Goal: Information Seeking & Learning: Compare options

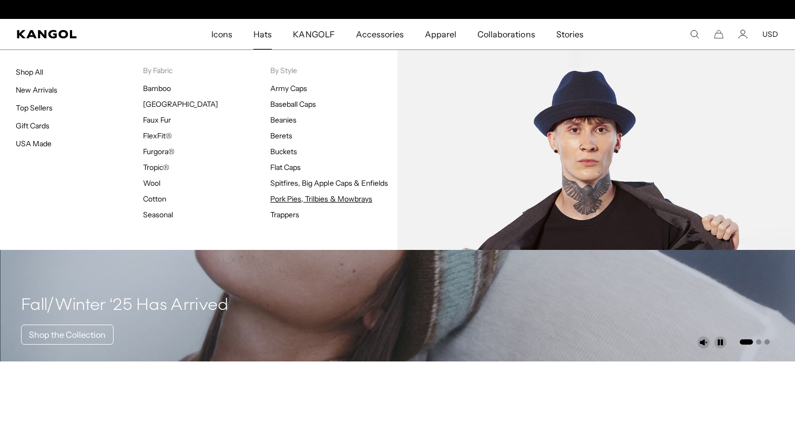
scroll to position [0, 217]
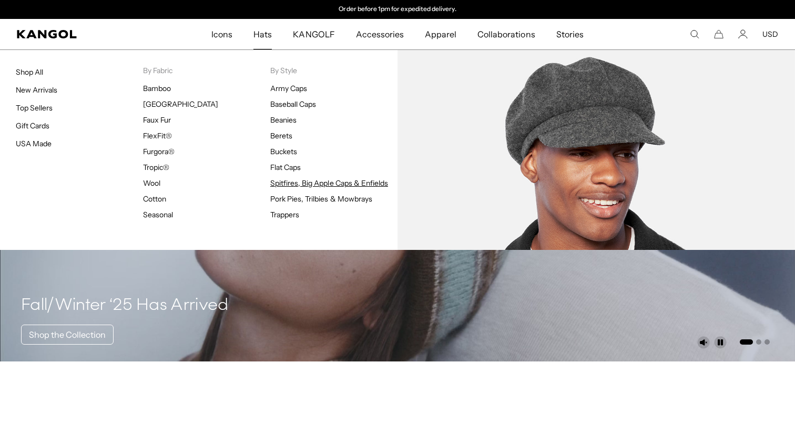
click at [283, 184] on link "Spitfires, Big Apple Caps & Enfields" at bounding box center [329, 182] width 118 height 9
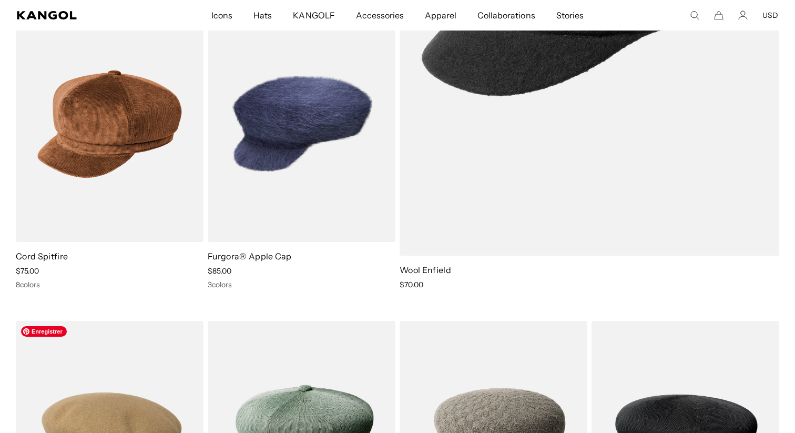
scroll to position [388, 0]
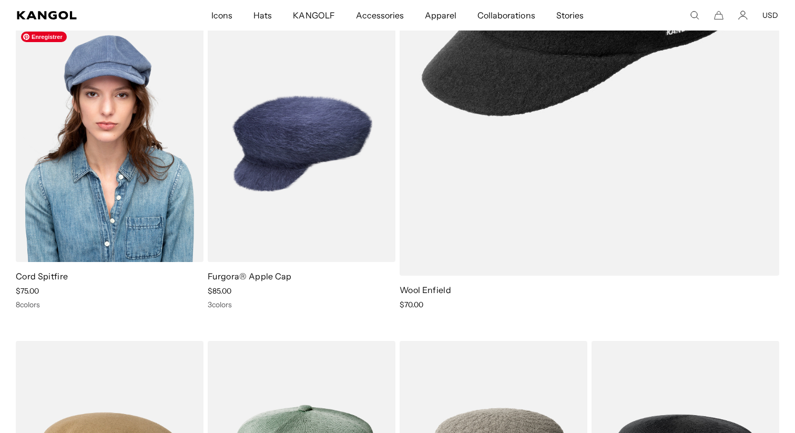
click at [124, 169] on img at bounding box center [110, 144] width 188 height 236
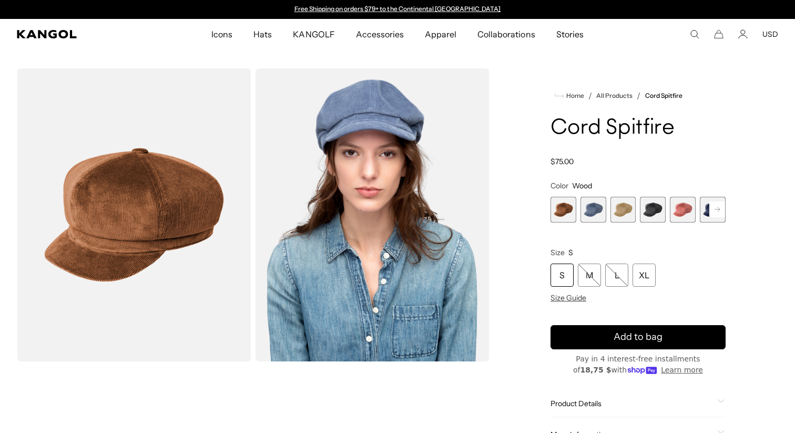
click at [565, 212] on span "1 of 9" at bounding box center [564, 210] width 26 height 26
click at [205, 279] on img "Gallery Viewer" at bounding box center [134, 214] width 235 height 293
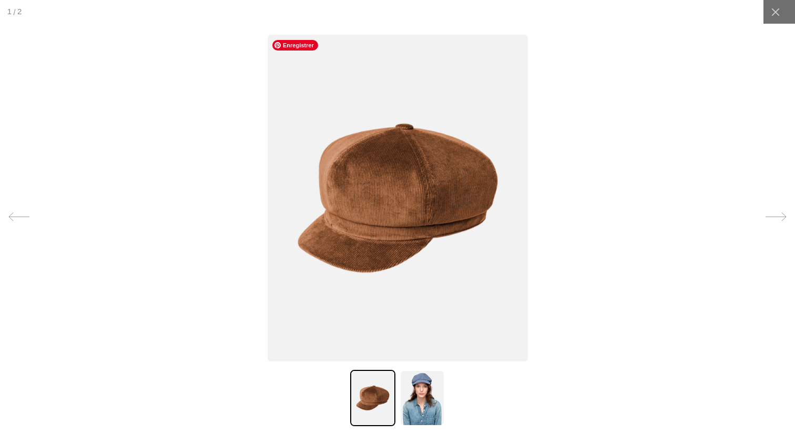
click at [591, 260] on div at bounding box center [397, 216] width 795 height 433
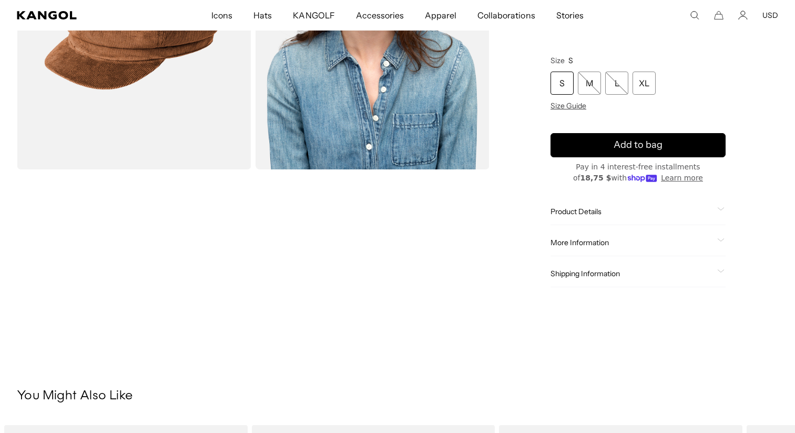
click at [562, 100] on div "S M L XL Size Guide" at bounding box center [638, 91] width 175 height 39
click at [561, 103] on span "Size Guide" at bounding box center [569, 105] width 36 height 9
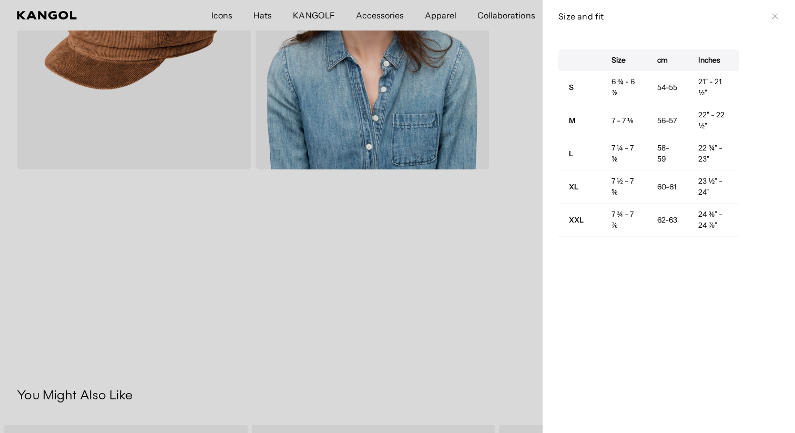
scroll to position [0, 0]
click at [777, 15] on icon at bounding box center [775, 16] width 6 height 6
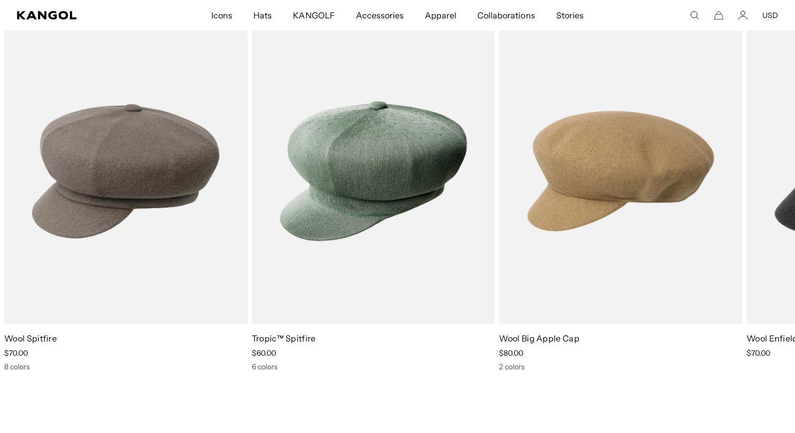
scroll to position [597, 0]
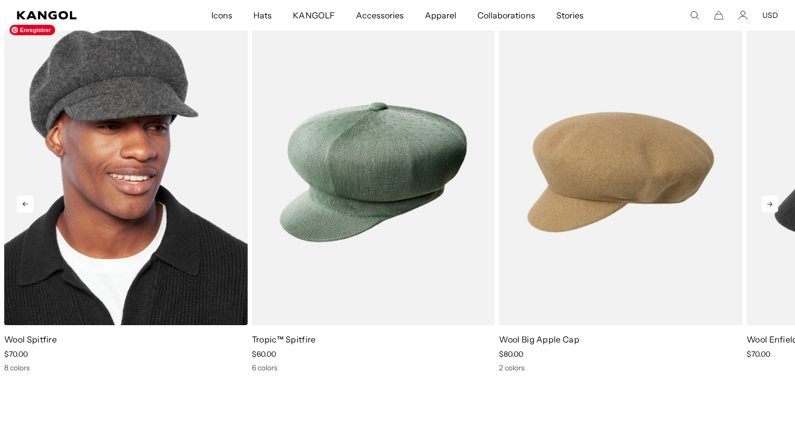
click at [173, 266] on img "1 of 5" at bounding box center [125, 172] width 243 height 306
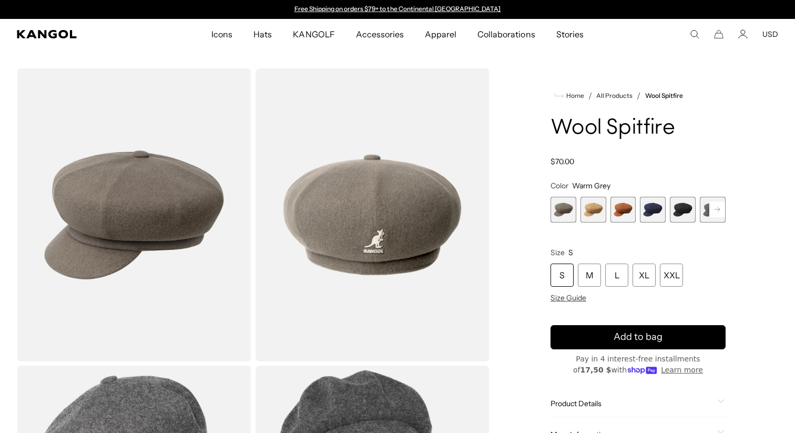
click at [627, 209] on span "3 of 8" at bounding box center [624, 210] width 26 height 26
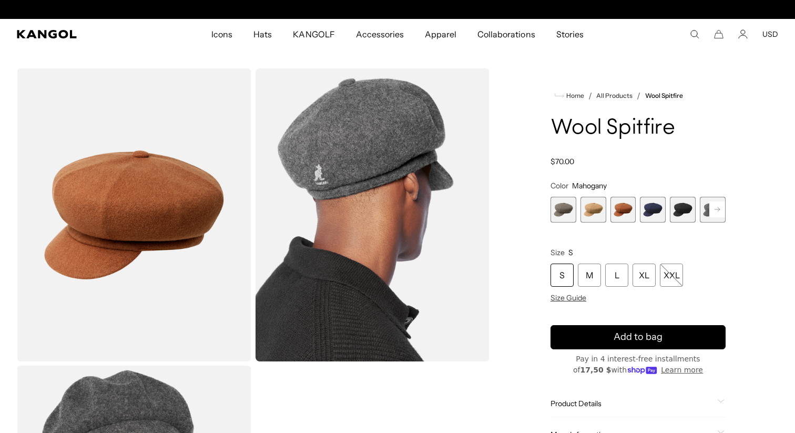
scroll to position [0, 217]
click at [594, 211] on span "2 of 8" at bounding box center [594, 210] width 26 height 26
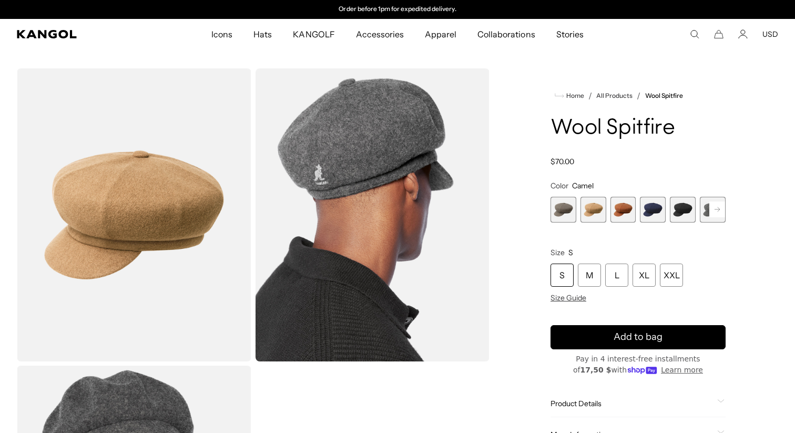
click at [560, 205] on span "1 of 8" at bounding box center [564, 210] width 26 height 26
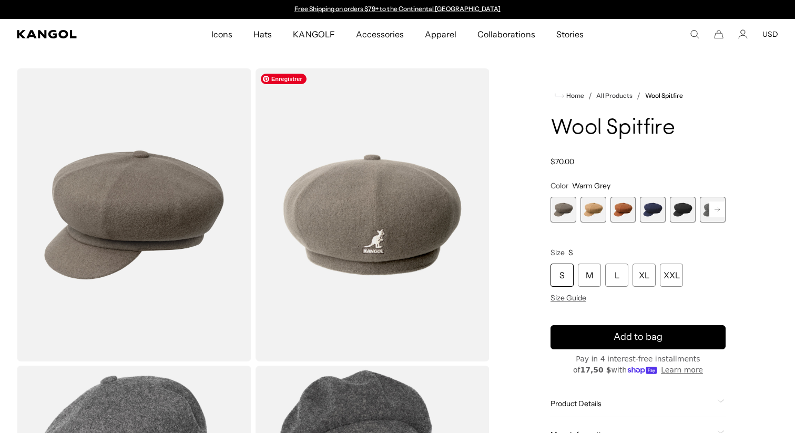
click at [342, 235] on img "Gallery Viewer" at bounding box center [373, 214] width 235 height 293
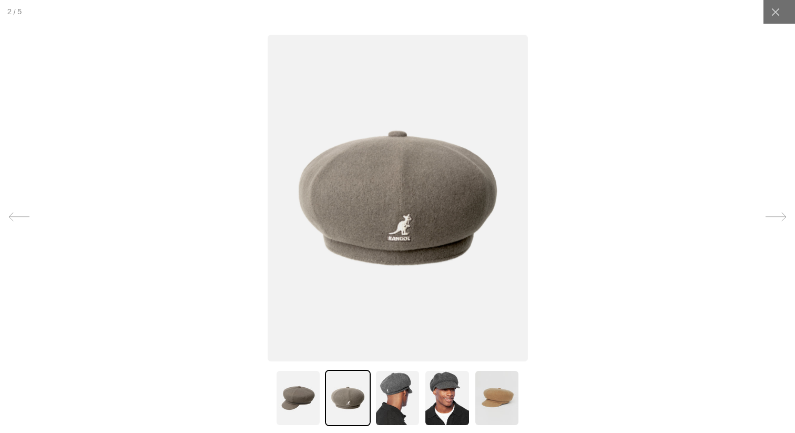
click at [718, 48] on div at bounding box center [397, 216] width 795 height 433
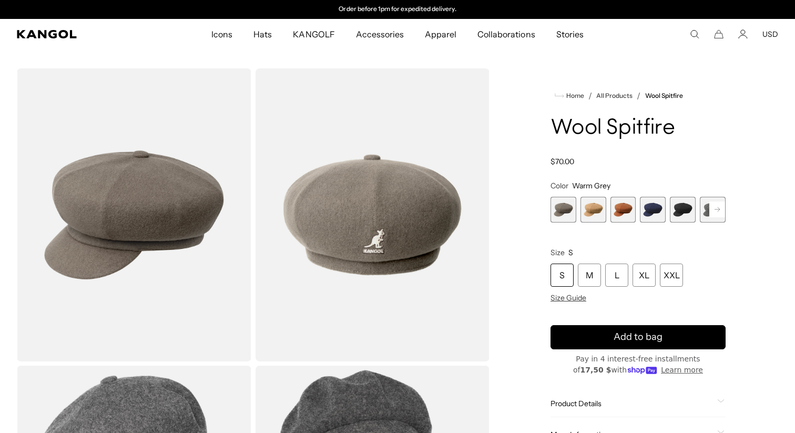
click at [567, 273] on div "S" at bounding box center [562, 274] width 23 height 23
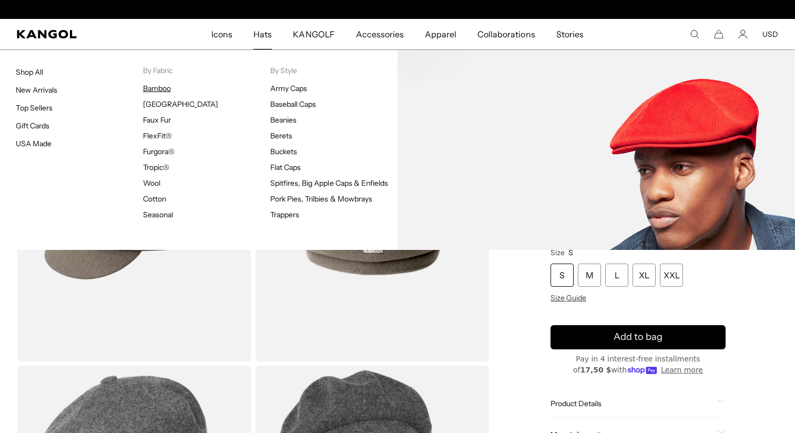
scroll to position [0, 0]
click at [156, 88] on link "Bamboo" at bounding box center [157, 88] width 28 height 9
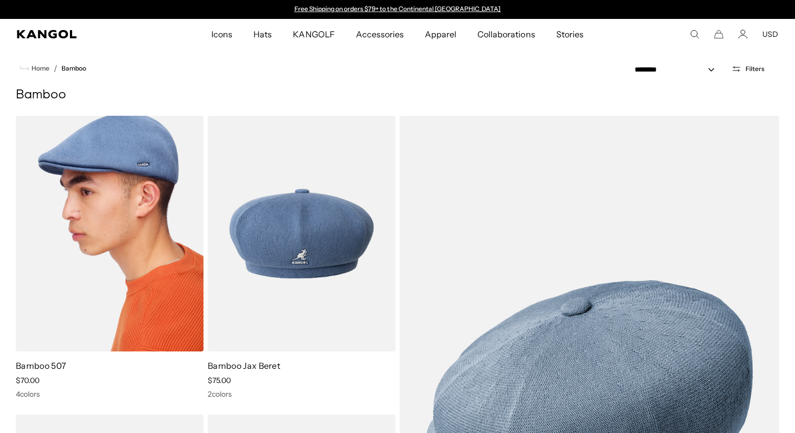
click at [150, 210] on img at bounding box center [110, 234] width 188 height 236
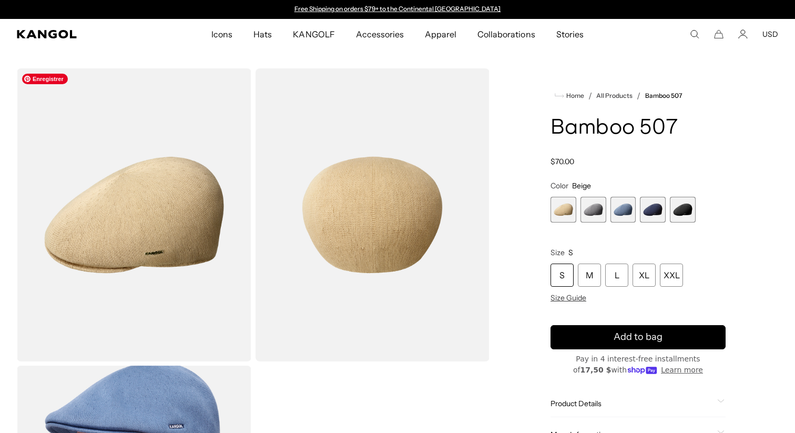
click at [160, 201] on img "Gallery Viewer" at bounding box center [134, 214] width 235 height 293
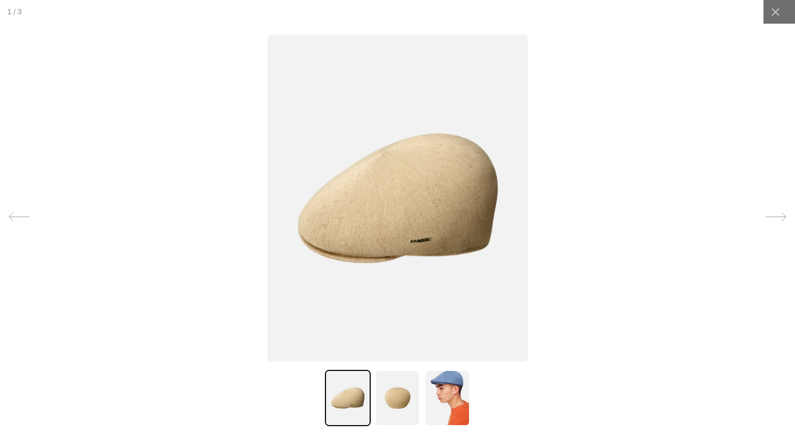
scroll to position [0, 217]
click at [160, 201] on div at bounding box center [397, 216] width 795 height 433
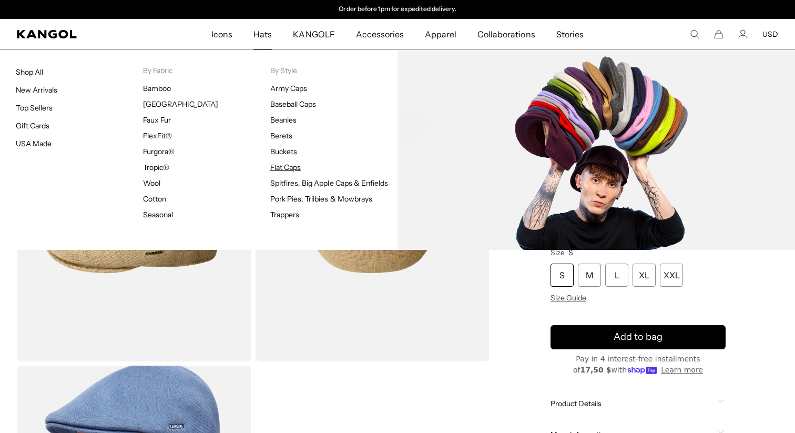
click at [291, 166] on link "Flat Caps" at bounding box center [285, 166] width 31 height 9
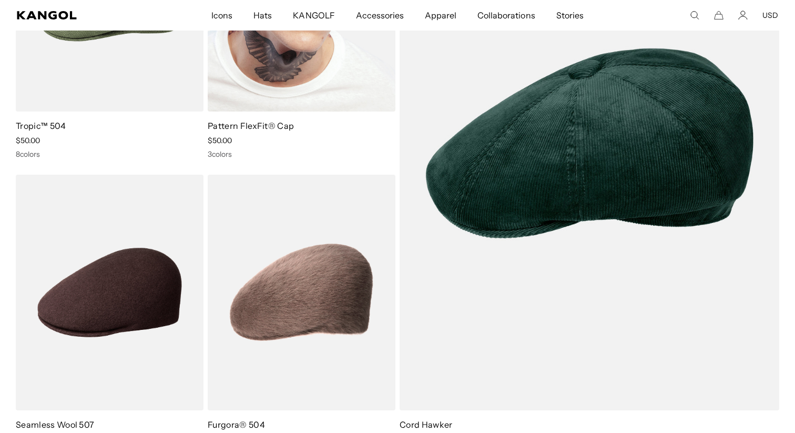
scroll to position [1475, 0]
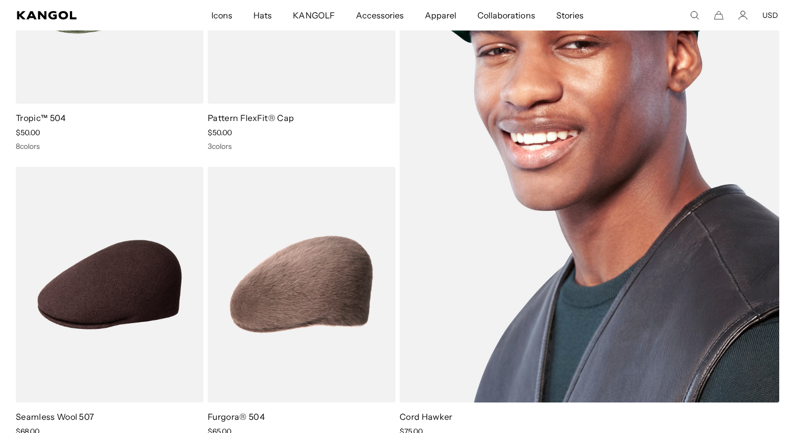
click at [580, 250] on img at bounding box center [590, 135] width 380 height 534
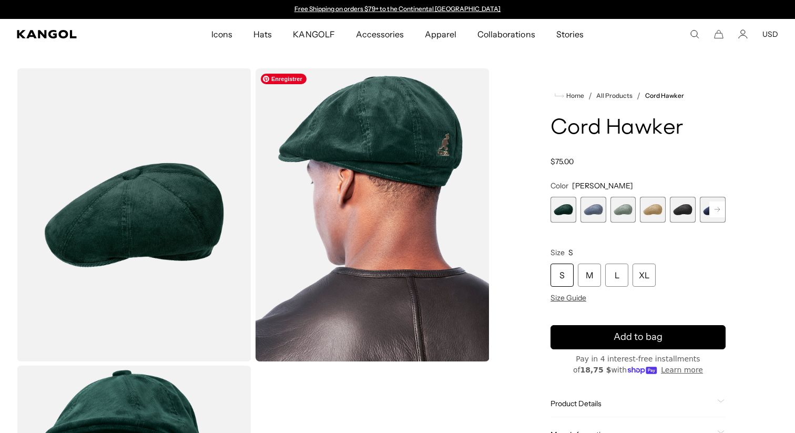
click at [439, 147] on img "Gallery Viewer" at bounding box center [373, 214] width 235 height 293
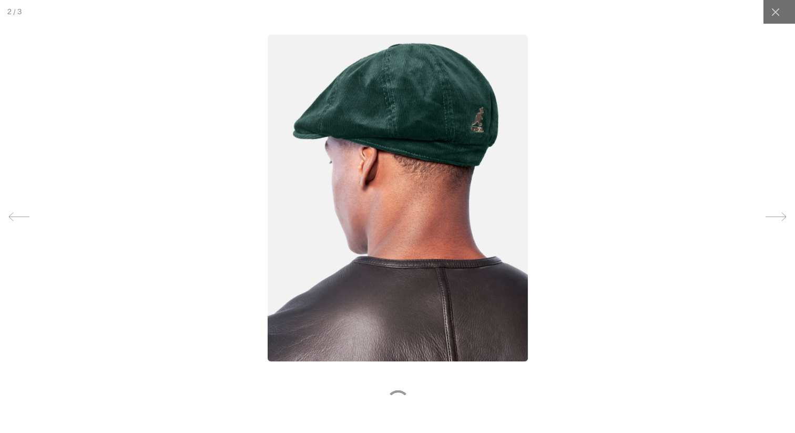
scroll to position [0, 217]
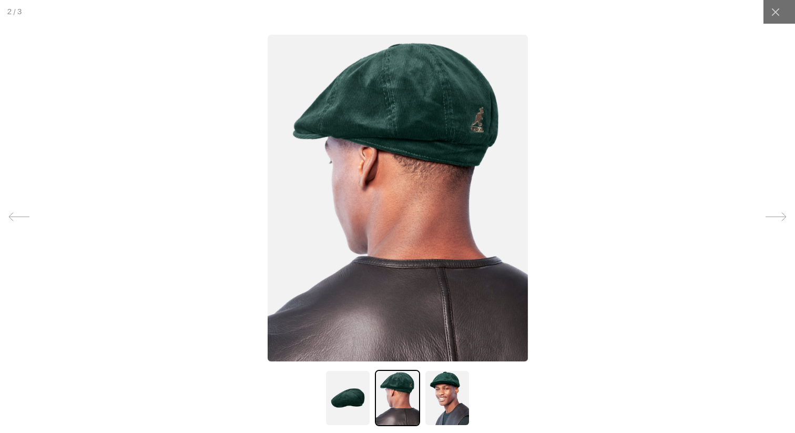
click at [439, 147] on img at bounding box center [397, 198] width 260 height 327
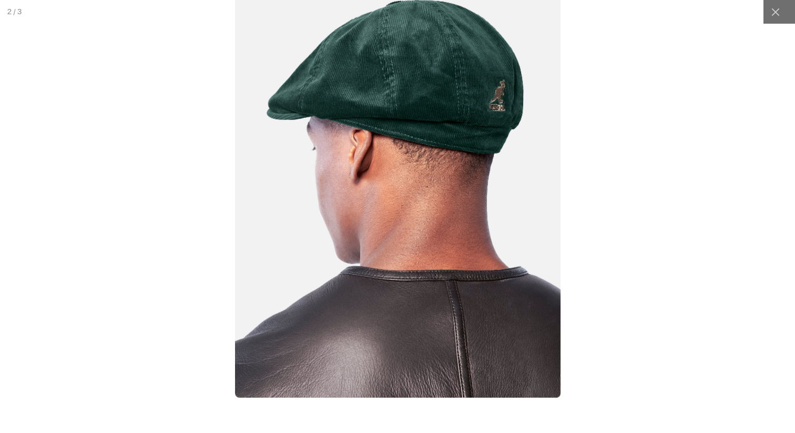
click at [439, 147] on img at bounding box center [398, 193] width 326 height 408
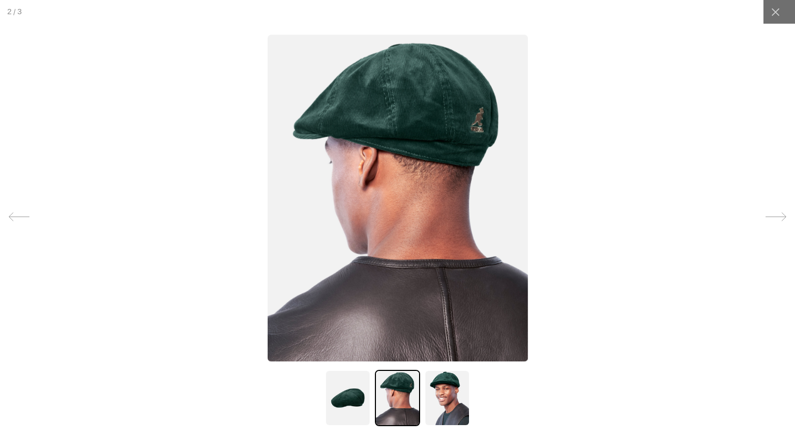
click at [439, 147] on img at bounding box center [397, 198] width 260 height 327
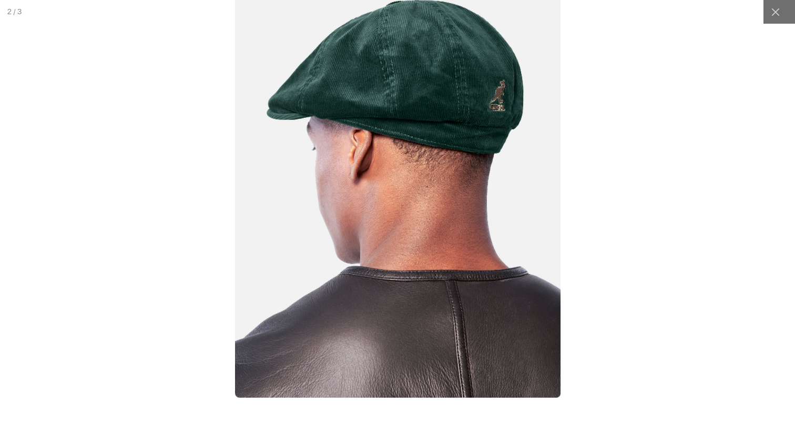
click at [141, 154] on div at bounding box center [398, 216] width 994 height 541
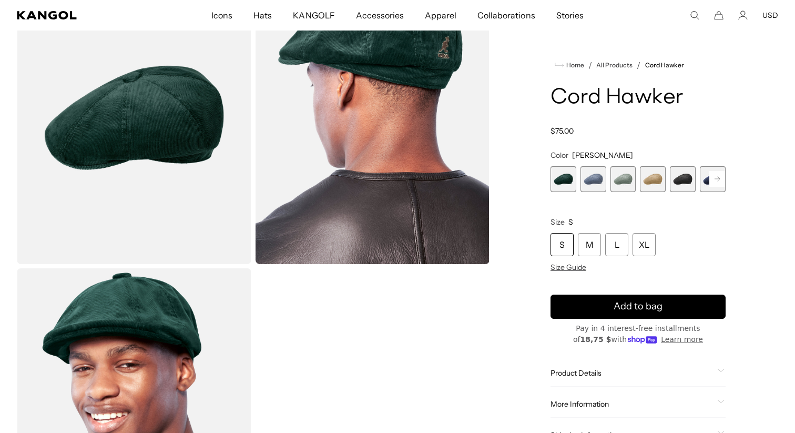
click at [587, 179] on span "2 of 9" at bounding box center [594, 179] width 26 height 26
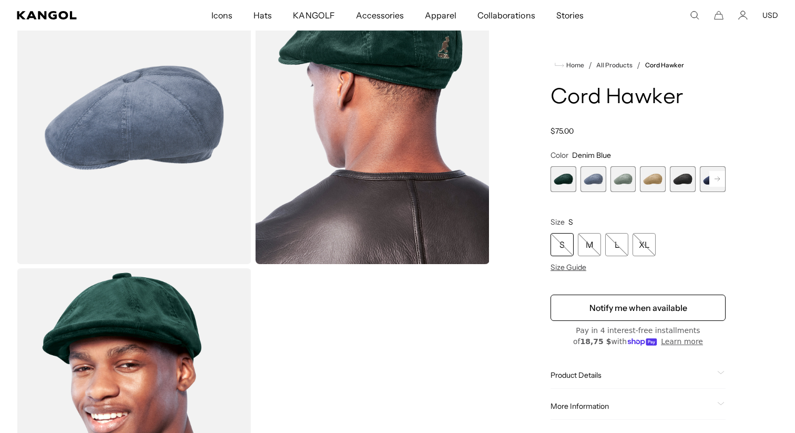
click at [634, 184] on span "3 of 9" at bounding box center [624, 179] width 26 height 26
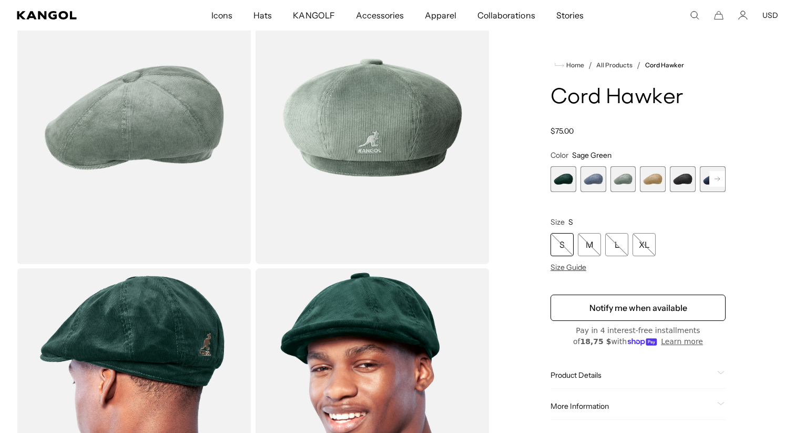
click at [654, 186] on span "4 of 9" at bounding box center [653, 179] width 26 height 26
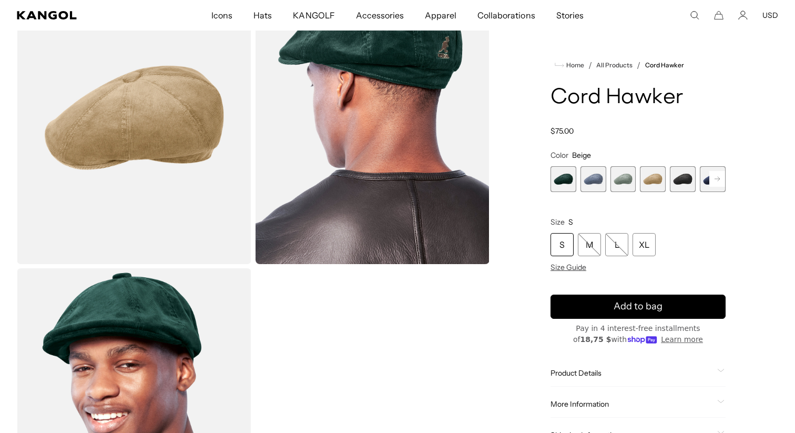
click at [688, 182] on span "5 of 9" at bounding box center [683, 179] width 26 height 26
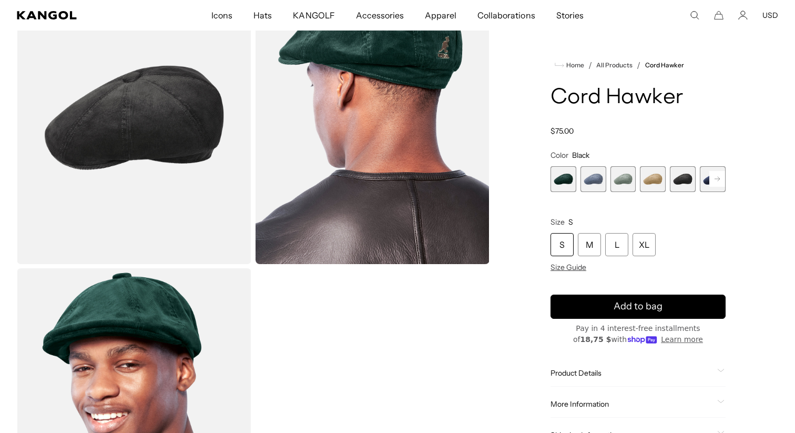
click at [714, 180] on rect at bounding box center [717, 179] width 16 height 16
click at [714, 180] on span "9 of 9" at bounding box center [713, 179] width 26 height 26
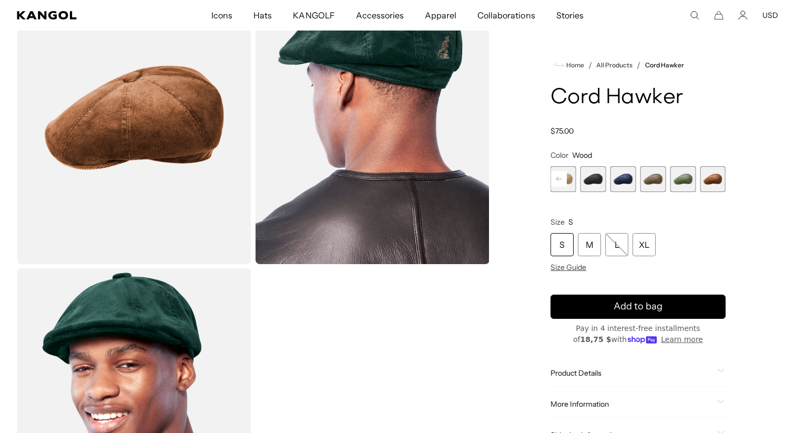
click at [677, 178] on span "8 of 9" at bounding box center [683, 179] width 26 height 26
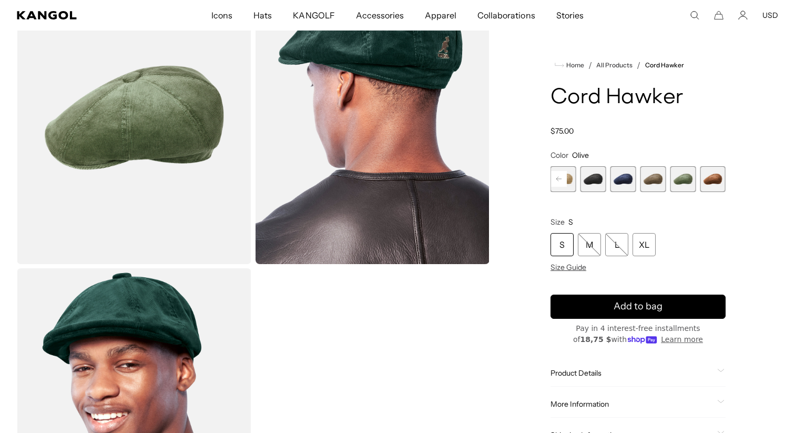
click at [653, 171] on span "7 of 9" at bounding box center [654, 179] width 26 height 26
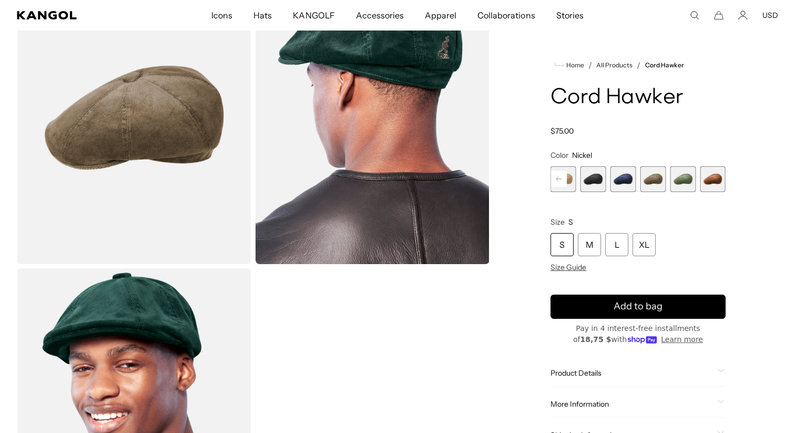
click at [622, 172] on span "6 of 9" at bounding box center [624, 179] width 26 height 26
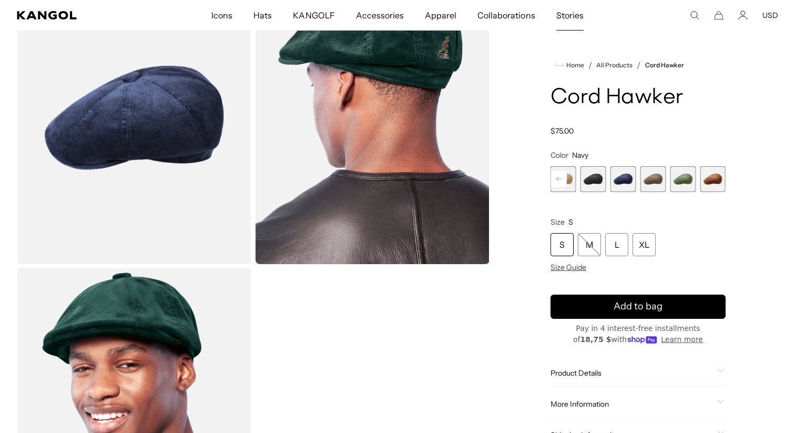
scroll to position [0, 217]
click at [769, 22] on comp-header "Icons Icons Buckets & Casuals Berets 504s & 507s" at bounding box center [397, 15] width 795 height 31
click at [770, 15] on button "USD" at bounding box center [771, 15] width 16 height 9
click at [691, 56] on div "Home / All Products / Cord Hawker Cord Hawker Regular price $75.00 Regular pric…" at bounding box center [638, 266] width 280 height 590
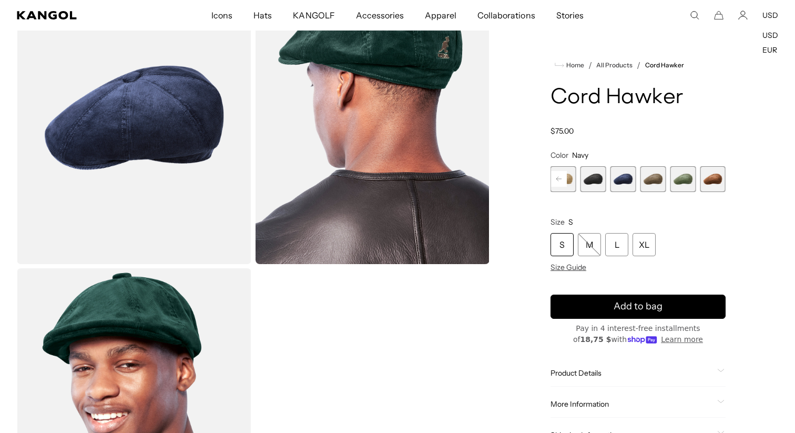
click at [691, 56] on div "Home / All Products / Cord Hawker Cord Hawker Regular price $75.00 Regular pric…" at bounding box center [638, 266] width 280 height 590
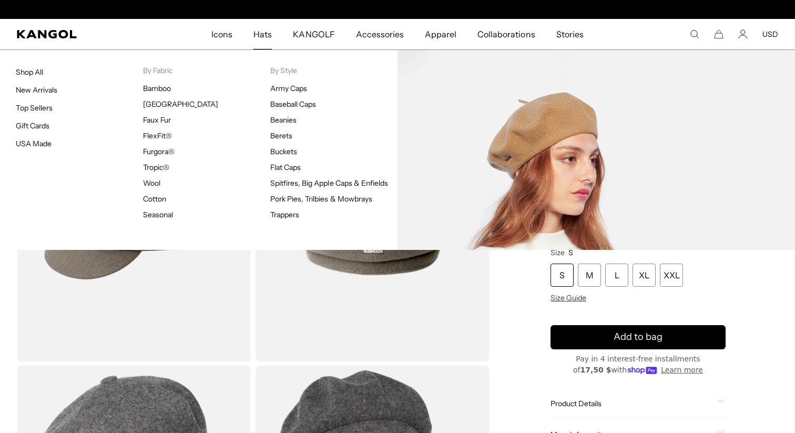
scroll to position [0, 217]
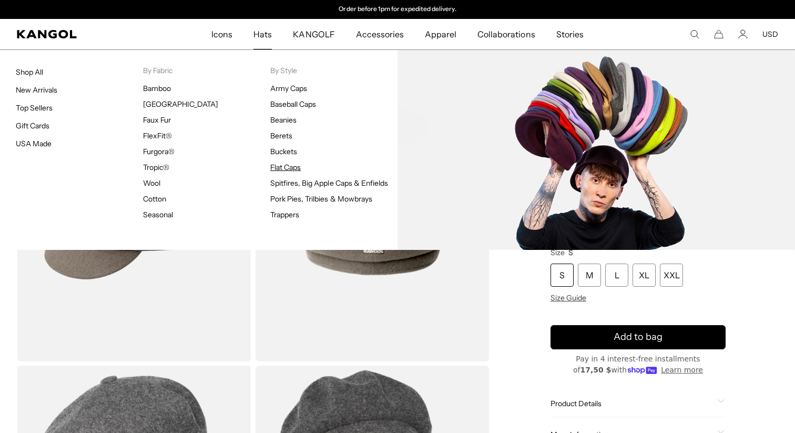
click at [282, 166] on link "Flat Caps" at bounding box center [285, 166] width 31 height 9
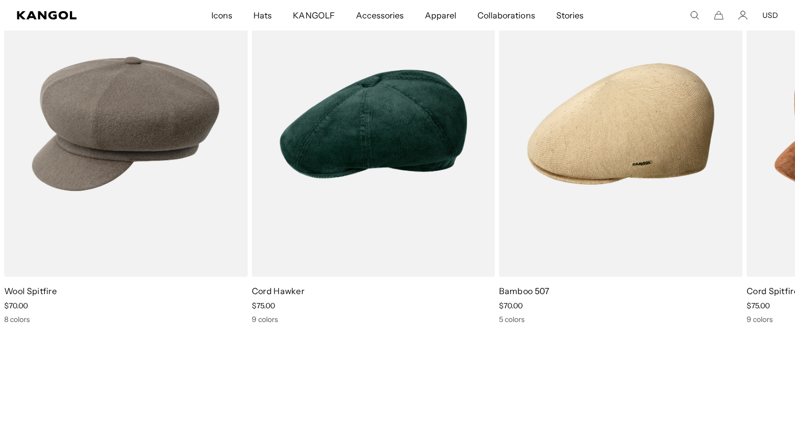
scroll to position [0, 217]
click at [773, 151] on icon at bounding box center [769, 155] width 17 height 17
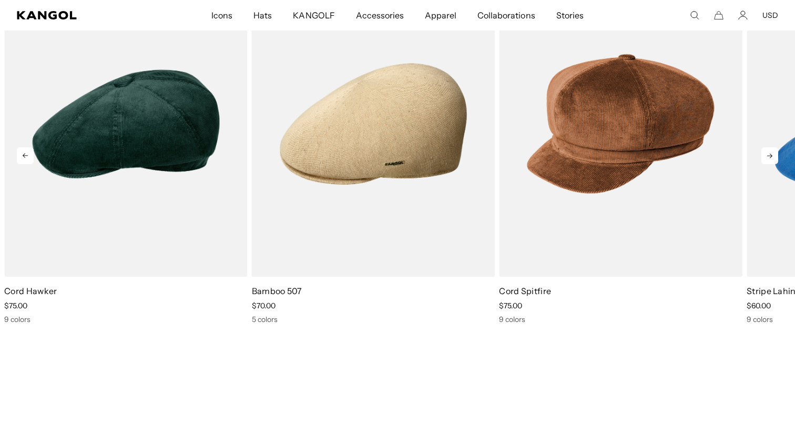
click at [773, 151] on icon at bounding box center [769, 155] width 17 height 17
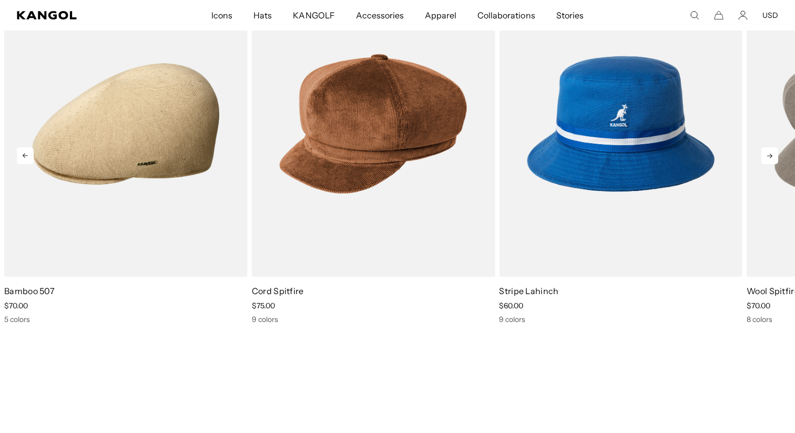
scroll to position [0, 0]
click at [773, 151] on icon at bounding box center [769, 155] width 17 height 17
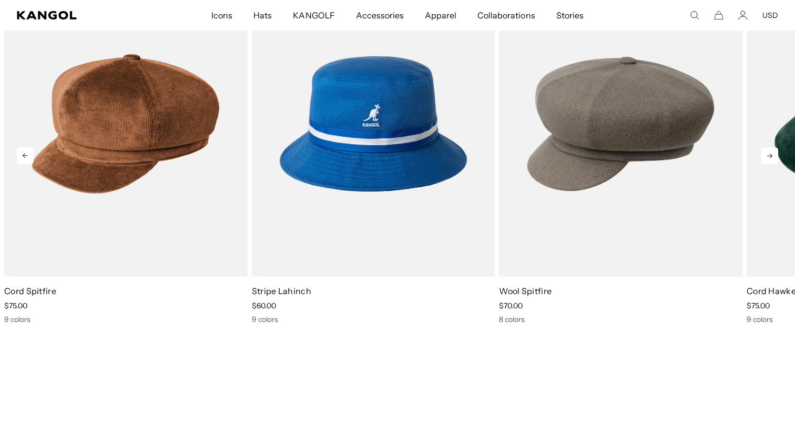
click at [773, 151] on icon at bounding box center [769, 155] width 17 height 17
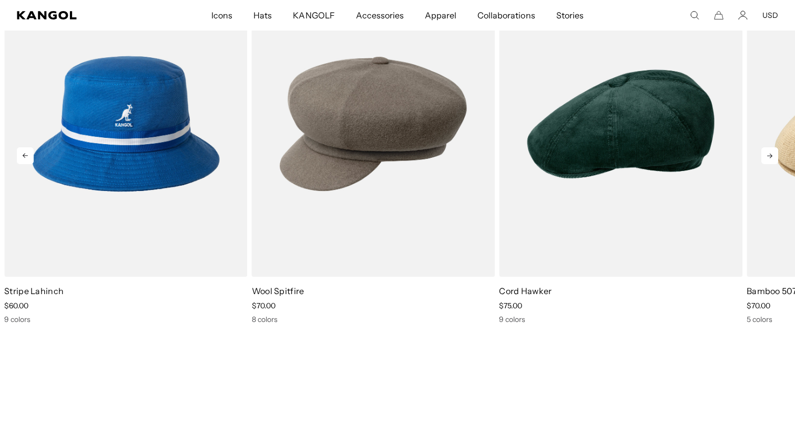
click at [773, 151] on icon at bounding box center [769, 155] width 17 height 17
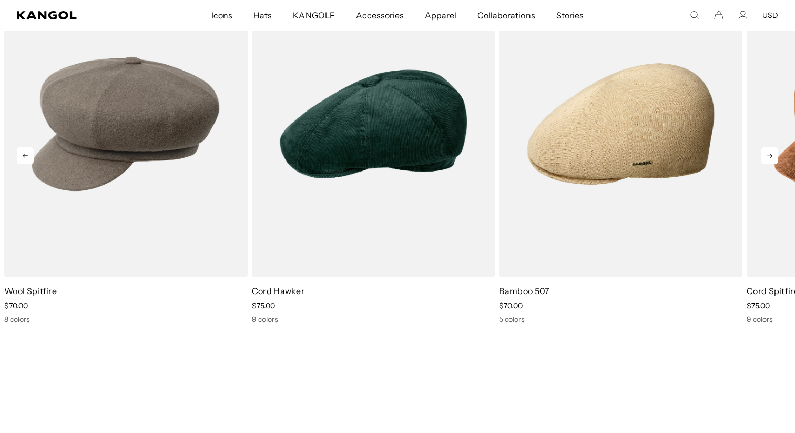
click at [773, 151] on icon at bounding box center [769, 155] width 17 height 17
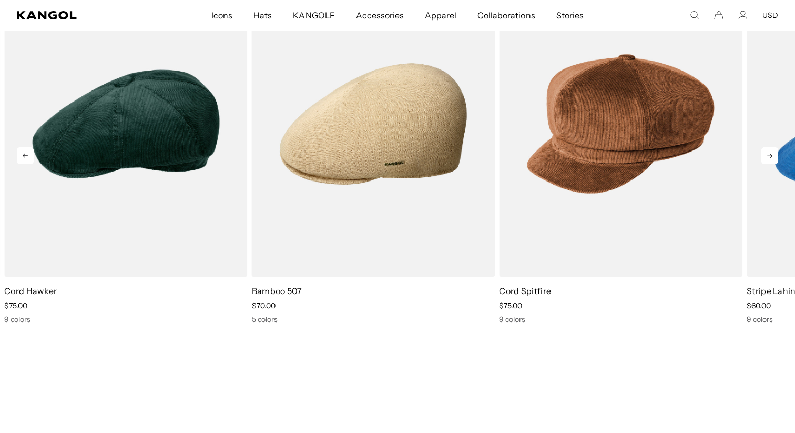
click at [773, 151] on icon at bounding box center [769, 155] width 17 height 17
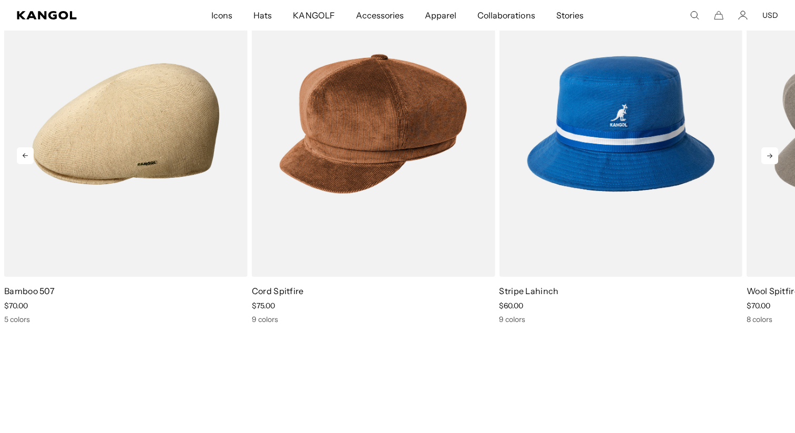
click at [773, 151] on icon at bounding box center [769, 155] width 17 height 17
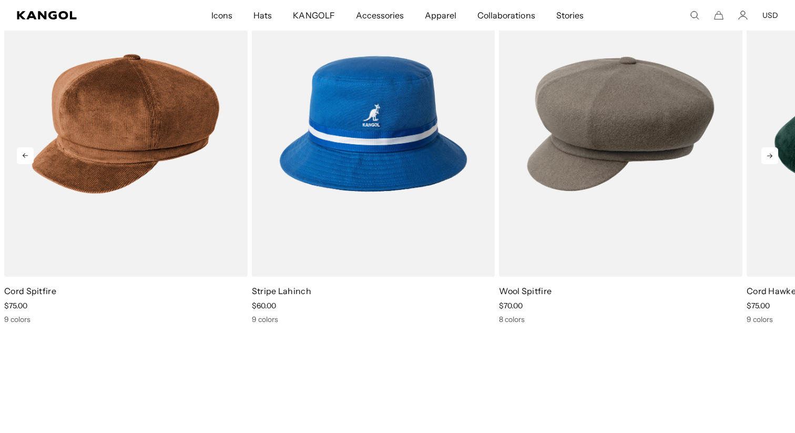
click at [773, 151] on icon at bounding box center [769, 155] width 17 height 17
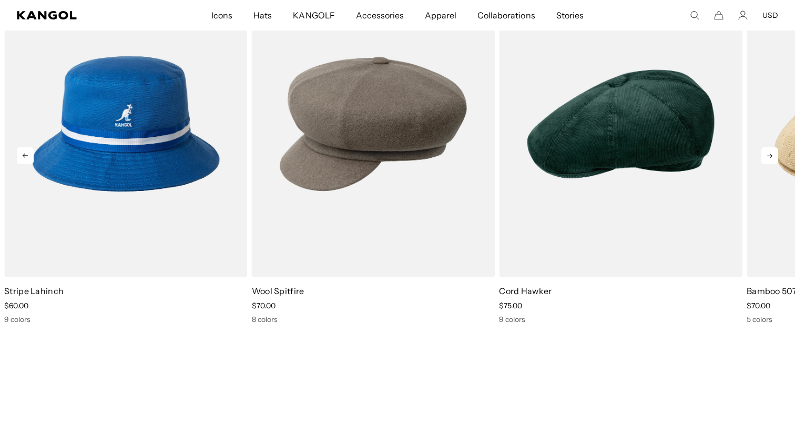
click at [773, 151] on icon at bounding box center [769, 155] width 17 height 17
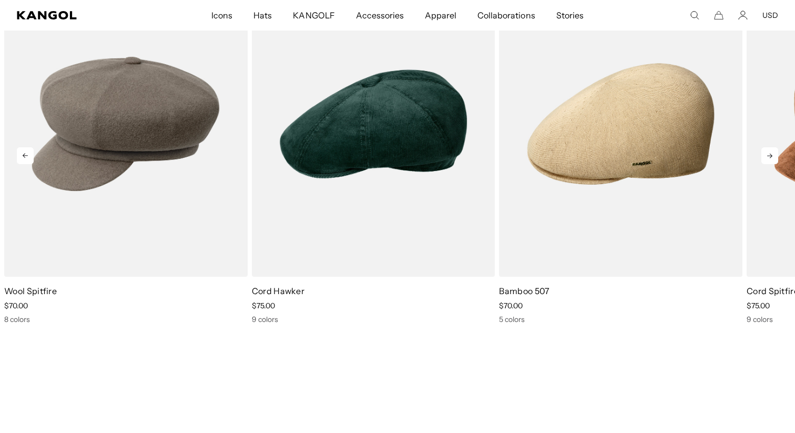
click at [773, 151] on icon at bounding box center [769, 155] width 17 height 17
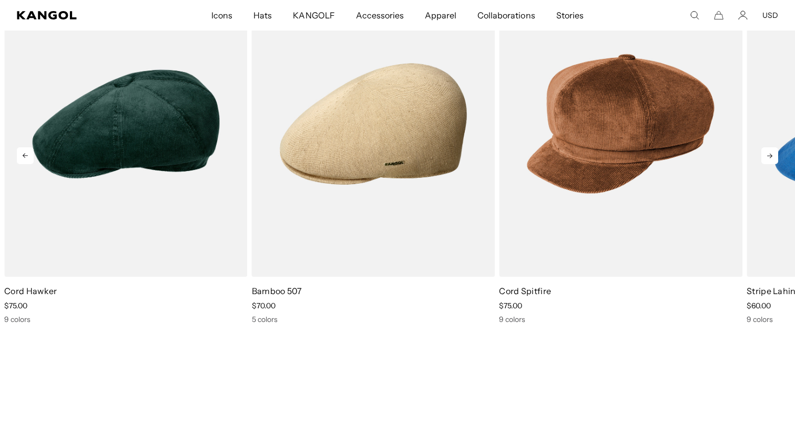
click at [773, 151] on icon at bounding box center [769, 155] width 17 height 17
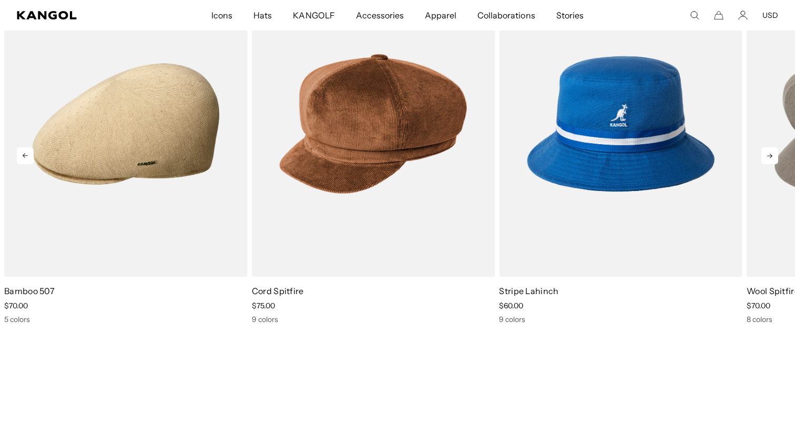
click at [773, 151] on icon at bounding box center [769, 155] width 17 height 17
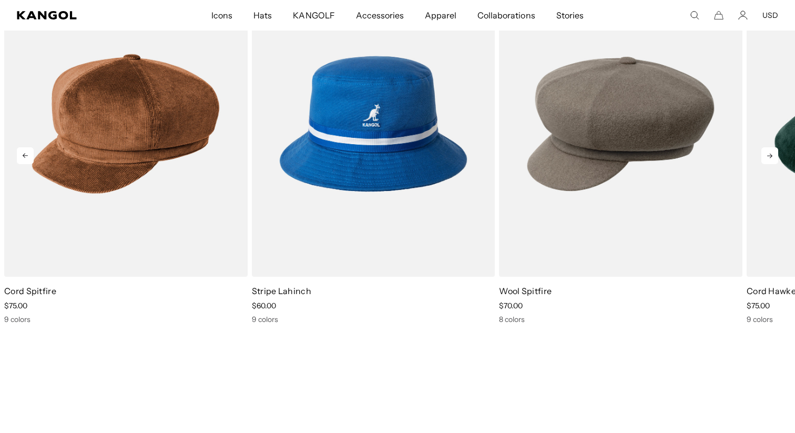
click at [773, 151] on icon at bounding box center [769, 155] width 17 height 17
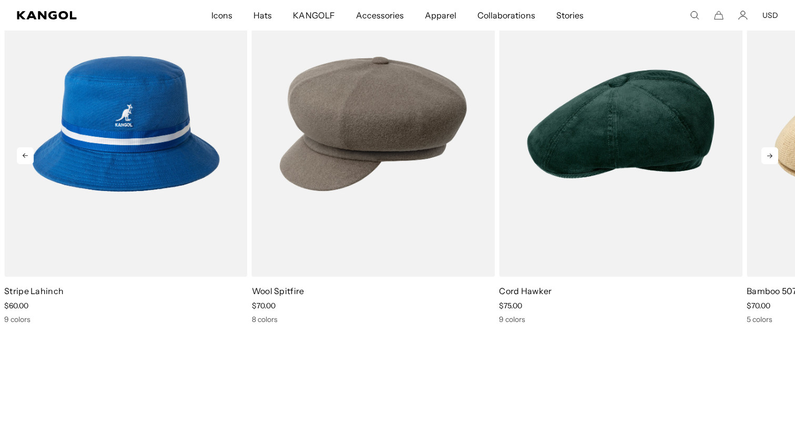
click at [773, 151] on icon at bounding box center [769, 155] width 17 height 17
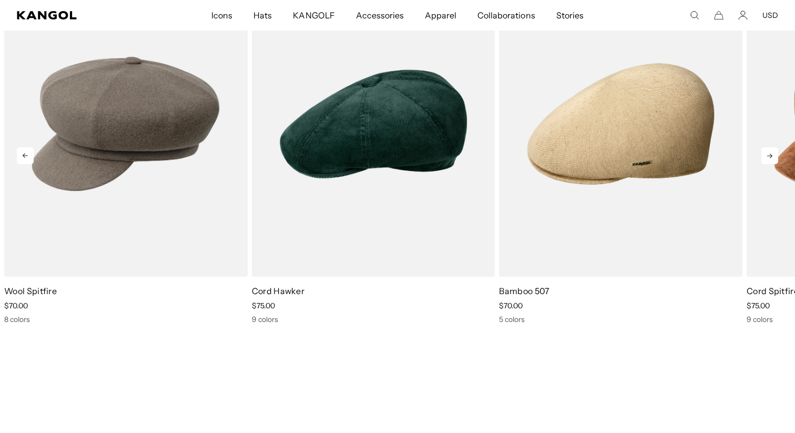
scroll to position [0, 0]
click at [773, 151] on icon at bounding box center [769, 155] width 17 height 17
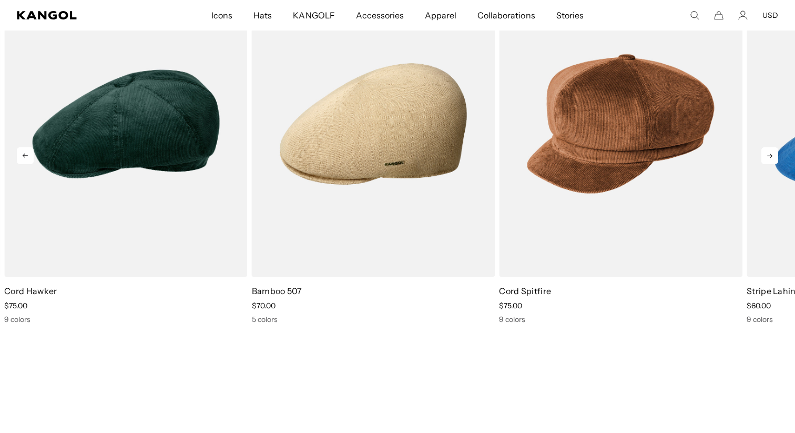
click at [773, 151] on icon at bounding box center [769, 155] width 17 height 17
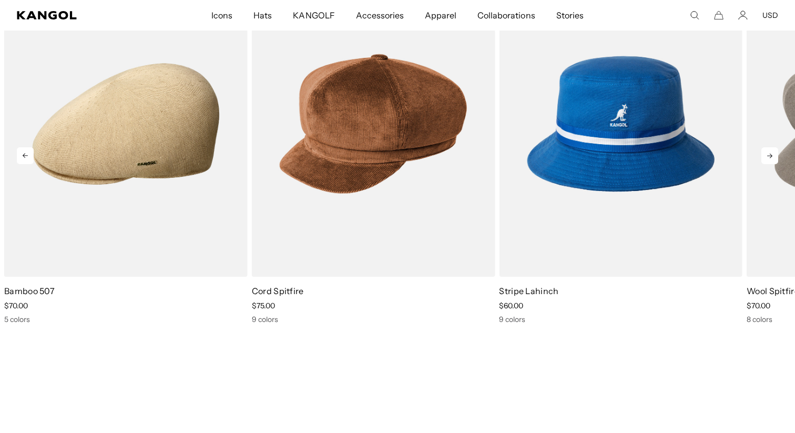
click at [773, 151] on icon at bounding box center [769, 155] width 17 height 17
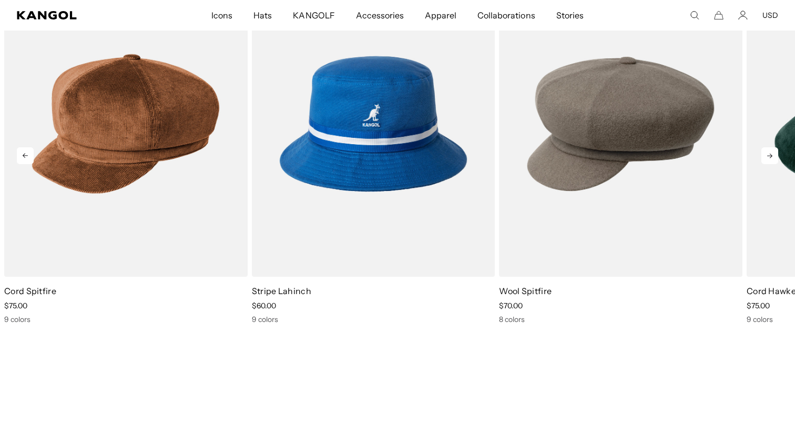
click at [773, 151] on icon at bounding box center [769, 155] width 17 height 17
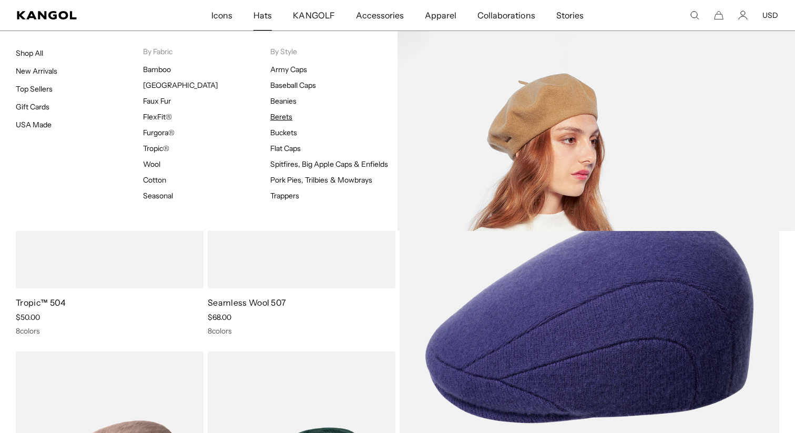
click at [281, 118] on link "Berets" at bounding box center [281, 116] width 22 height 9
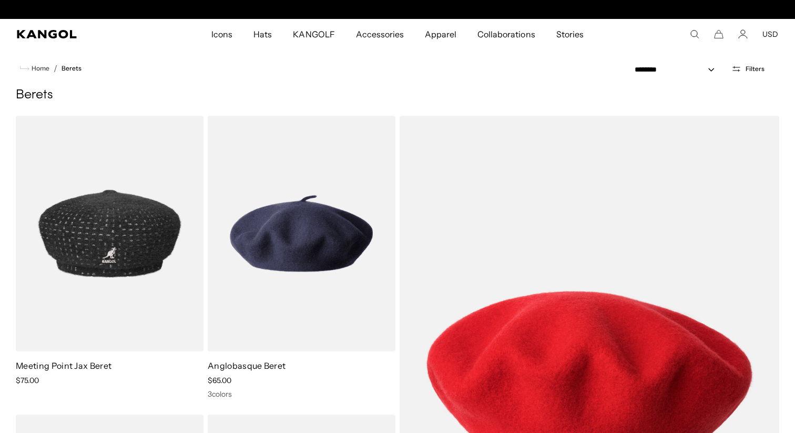
scroll to position [0, 217]
